Goal: Information Seeking & Learning: Check status

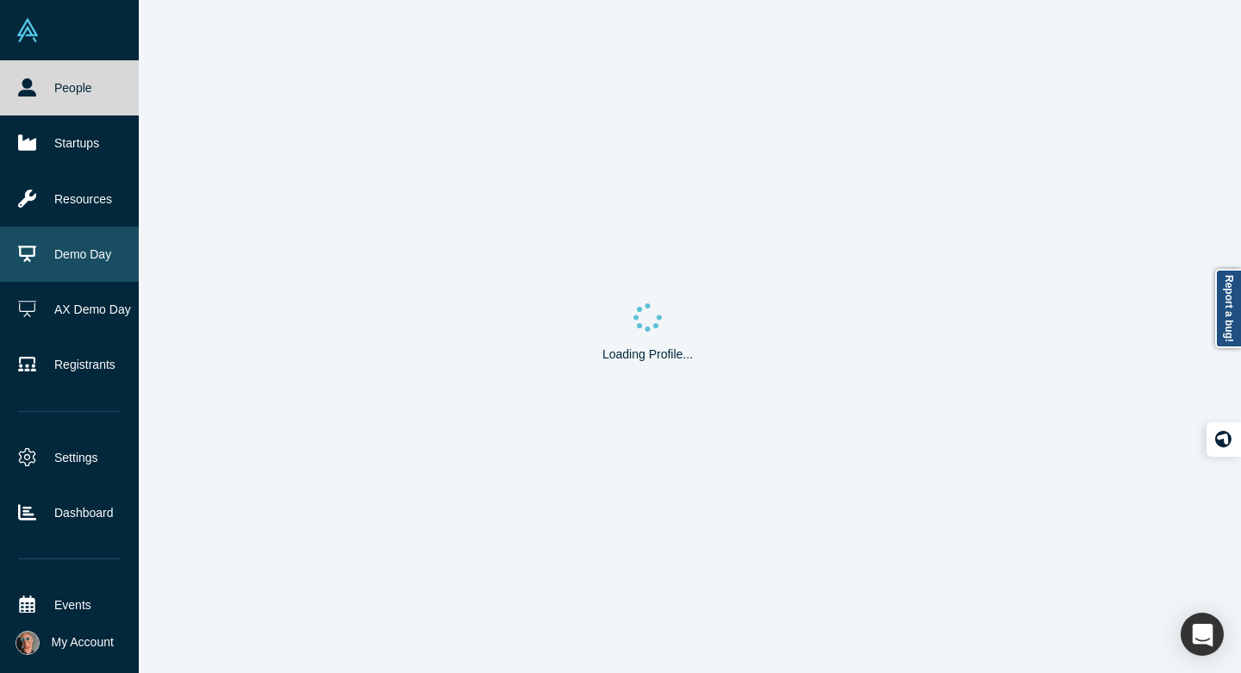
click at [25, 245] on icon at bounding box center [27, 254] width 18 height 18
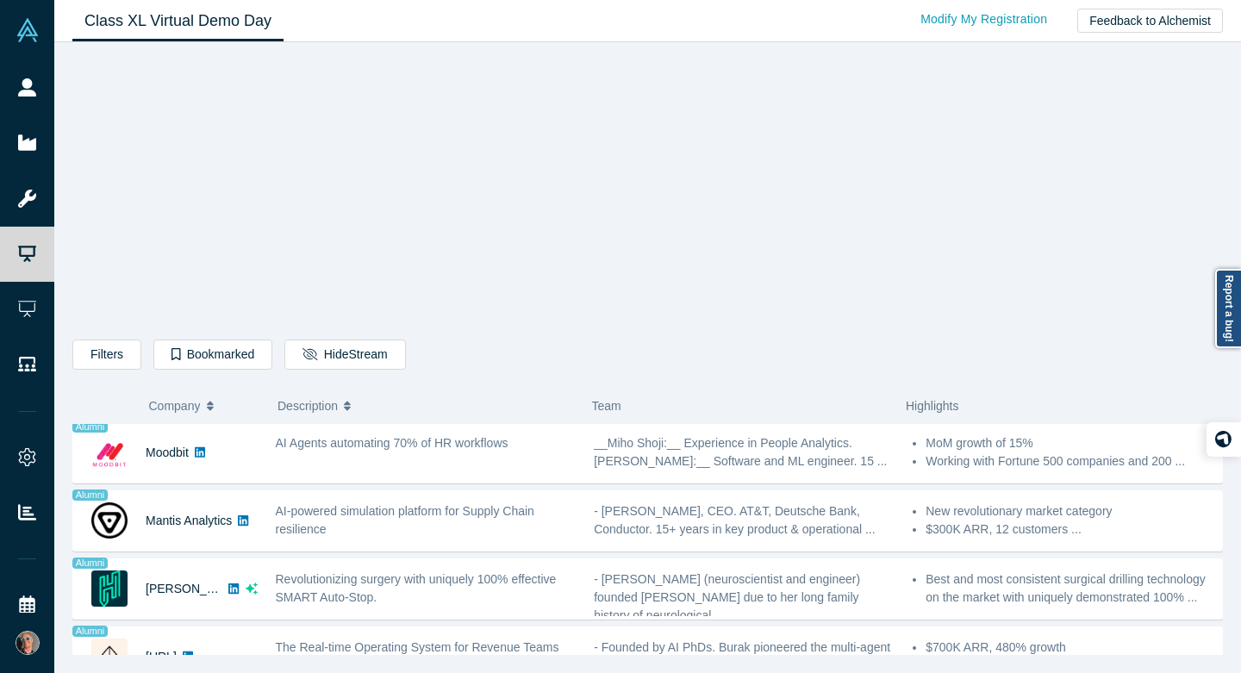
scroll to position [1403, 0]
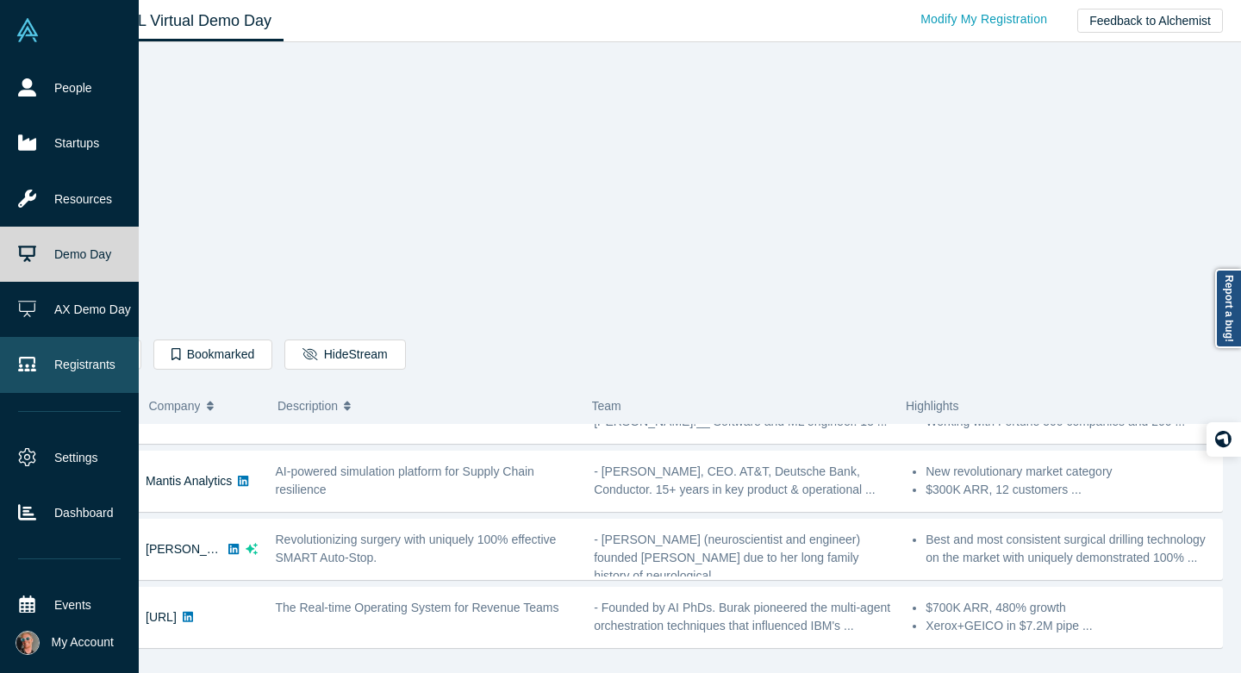
click at [76, 350] on link "Registrants" at bounding box center [69, 364] width 139 height 55
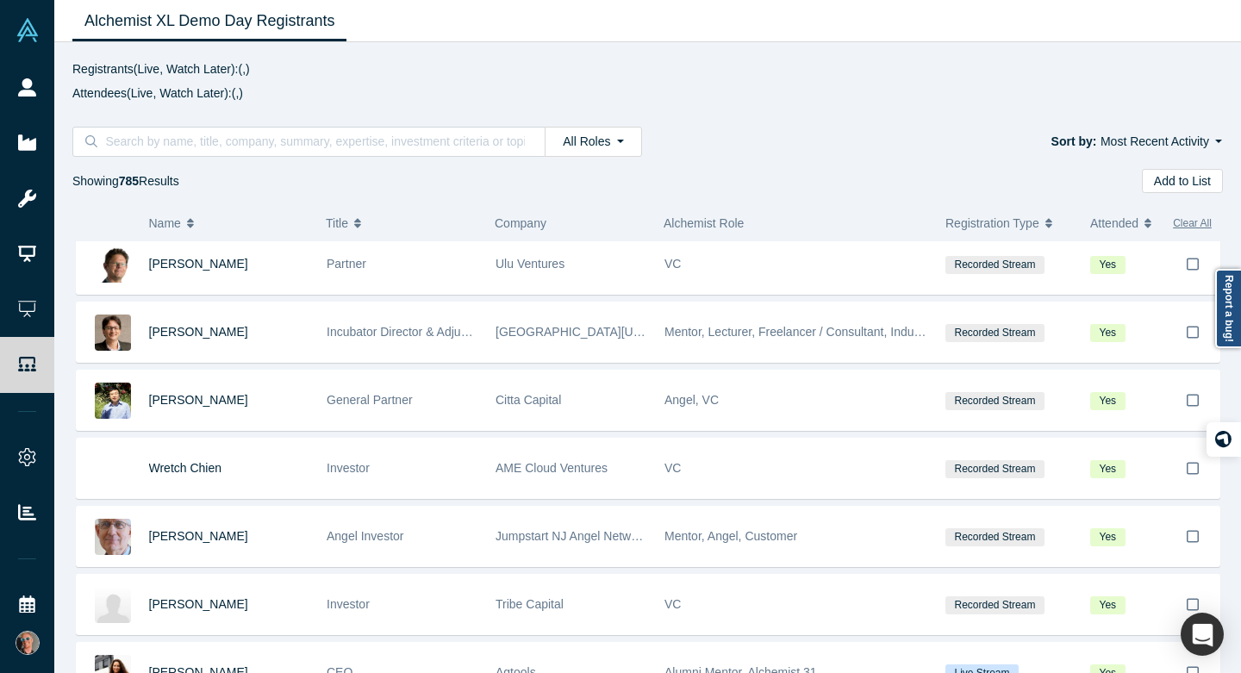
scroll to position [2319, 0]
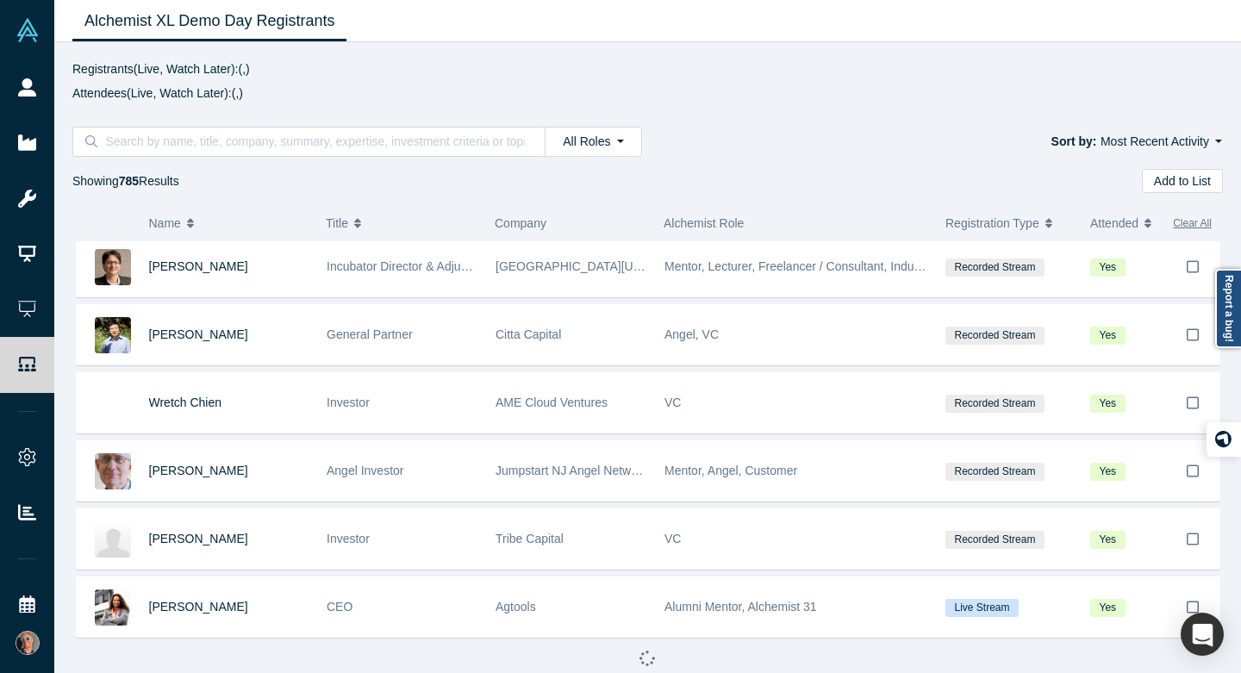
click at [996, 2] on div "Alchemist XL Demo Day Registrants" at bounding box center [647, 21] width 1186 height 42
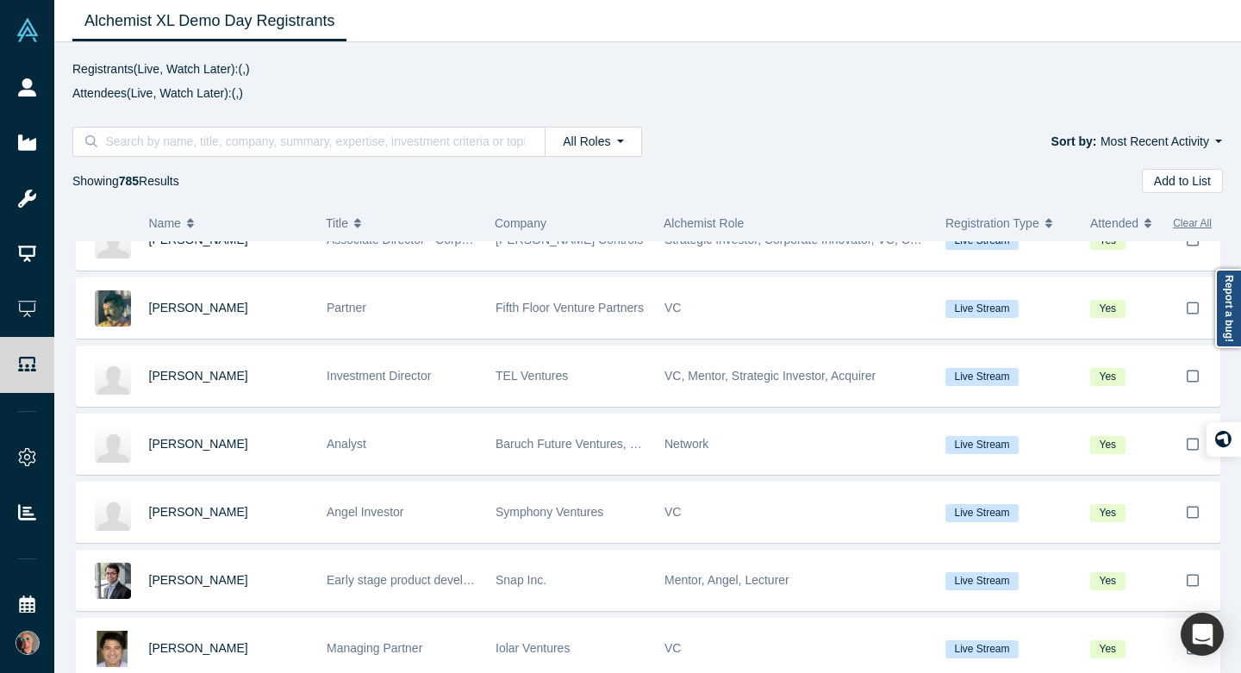
scroll to position [5042, 0]
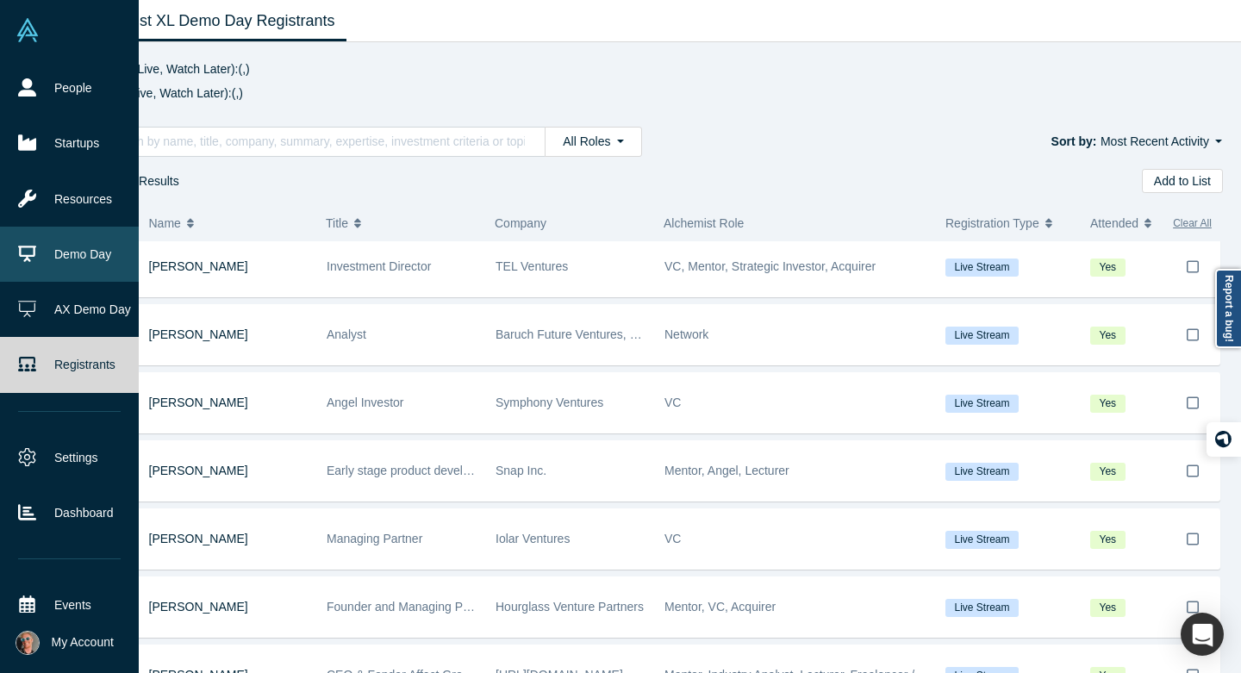
click at [79, 247] on link "Demo Day" at bounding box center [69, 254] width 139 height 55
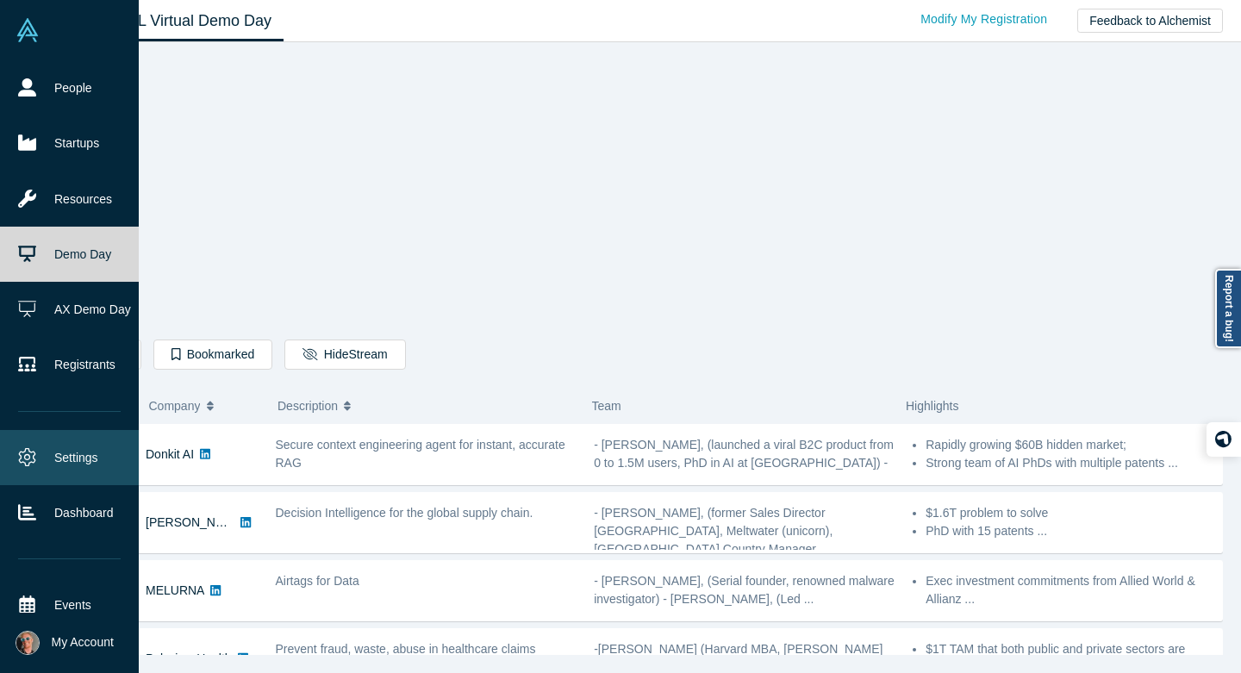
click at [64, 448] on link "Settings" at bounding box center [69, 457] width 139 height 55
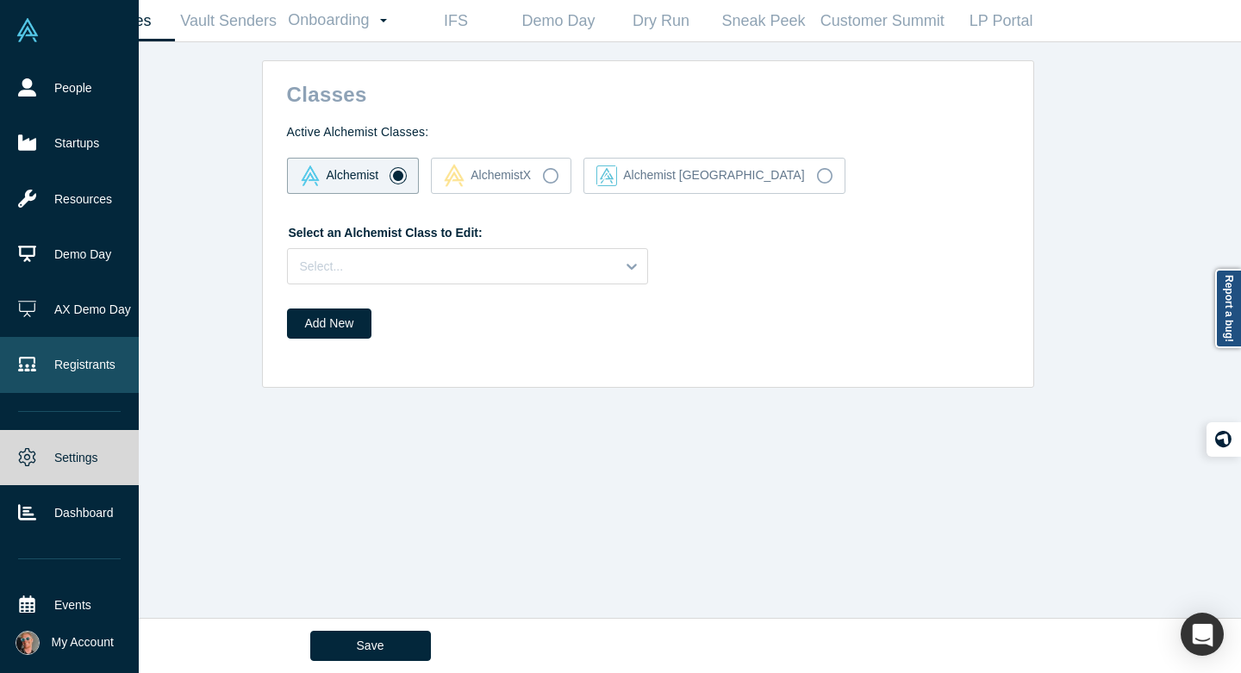
click at [22, 363] on icon at bounding box center [27, 365] width 18 height 15
